Goal: Navigation & Orientation: Find specific page/section

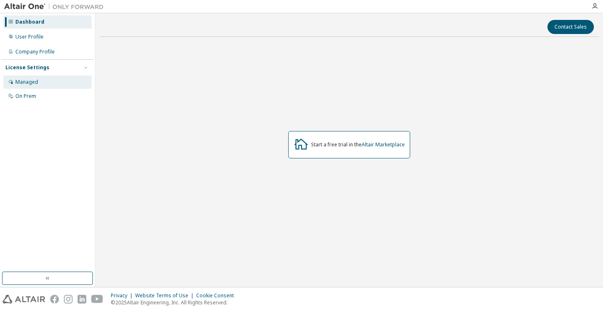
click at [42, 82] on div "Managed" at bounding box center [47, 81] width 88 height 13
